Goal: Transaction & Acquisition: Book appointment/travel/reservation

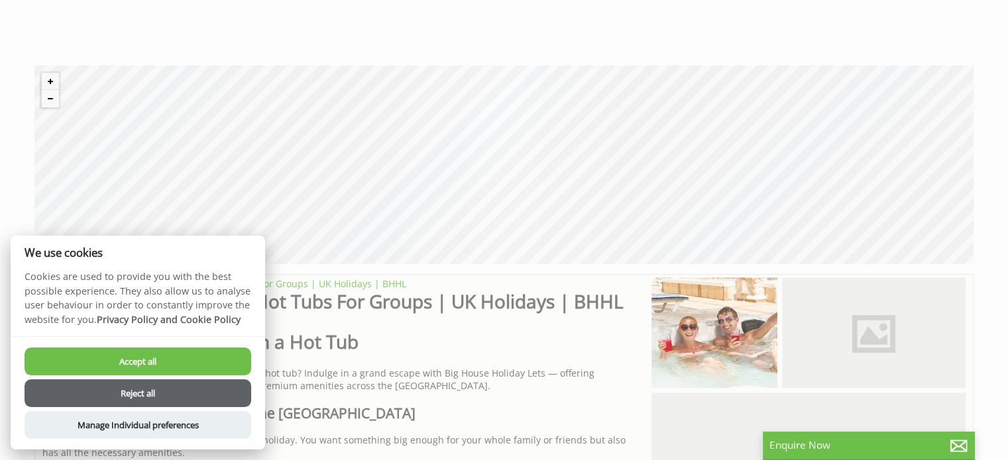
scroll to position [530, 0]
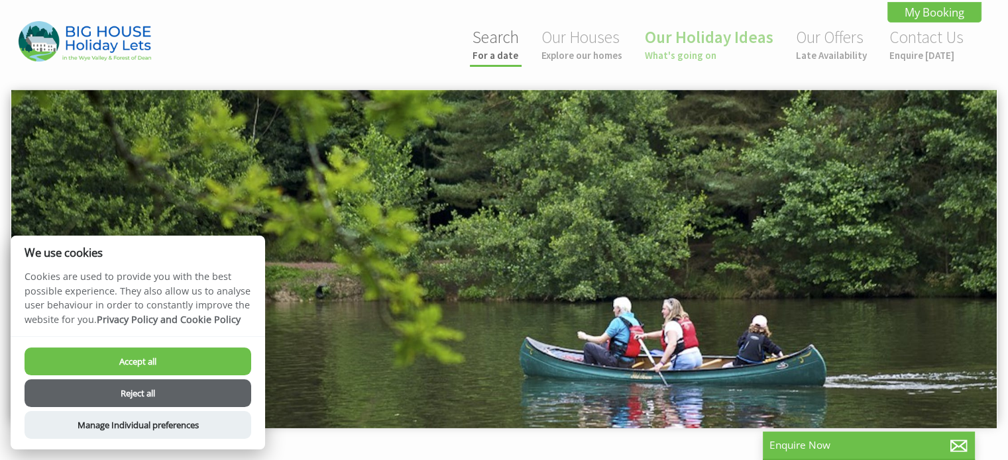
click at [506, 50] on small "For a date" at bounding box center [495, 55] width 46 height 13
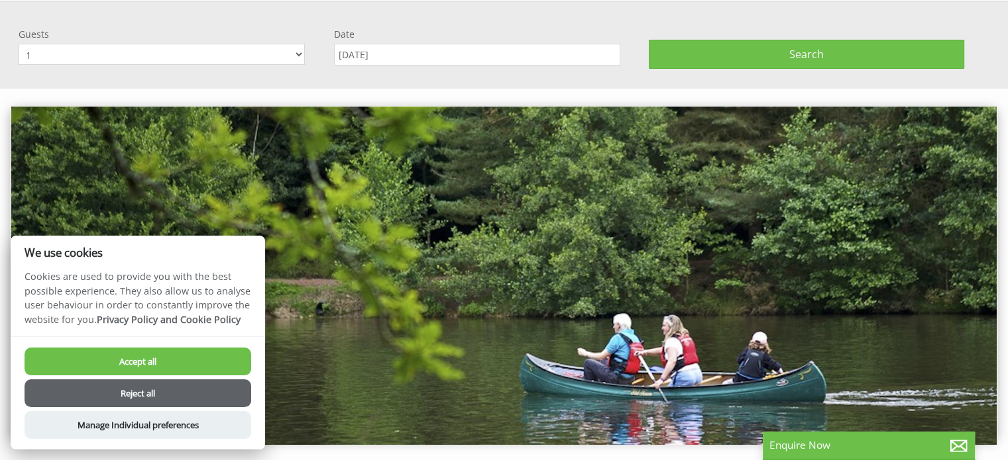
click at [295, 51] on select "1 2 3 4 5 6 7 8 9 10 11 12 13 14 15 16 17 18 19 20 21 22 23 24 25 26 27 28 29 3…" at bounding box center [162, 54] width 286 height 21
select select "9"
click at [19, 44] on select "1 2 3 4 5 6 7 8 9 10 11 12 13 14 15 16 17 18 19 20 21 22 23 24 25 26 27 28 29 3…" at bounding box center [162, 54] width 286 height 21
click at [379, 52] on input "[DATE]" at bounding box center [477, 55] width 286 height 22
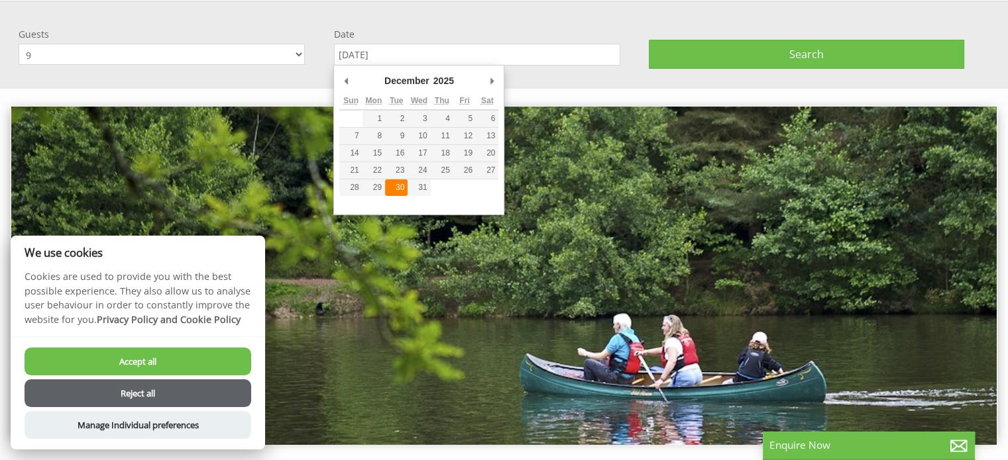
type input "[DATE]"
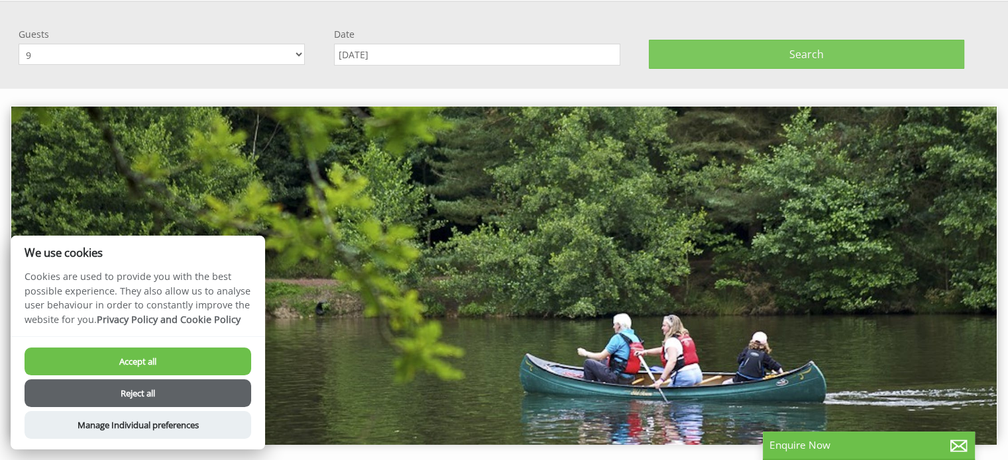
click at [733, 53] on button "Search" at bounding box center [806, 54] width 315 height 29
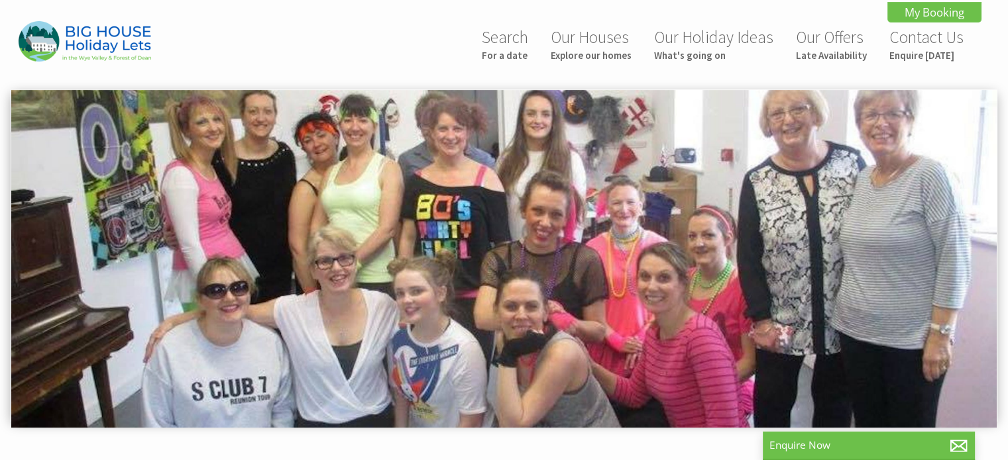
click at [135, 390] on img at bounding box center [503, 259] width 985 height 339
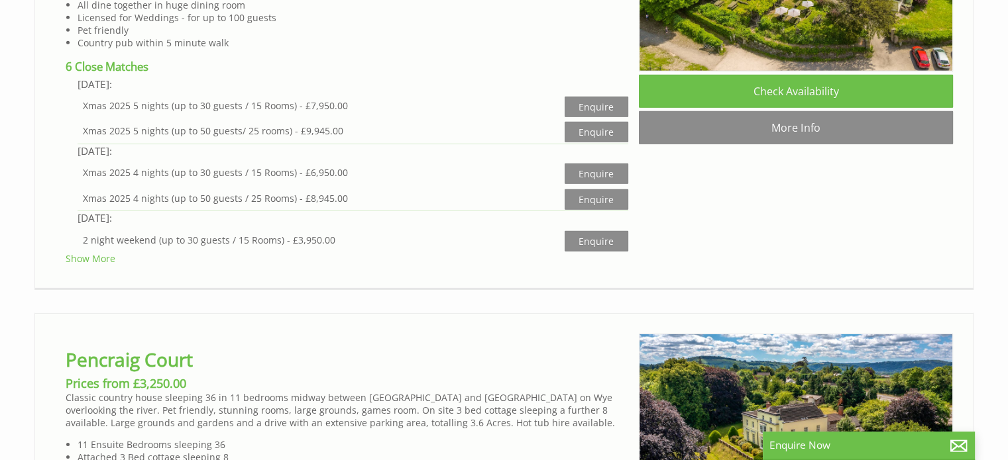
scroll to position [3880, 0]
